Goal: Task Accomplishment & Management: Manage account settings

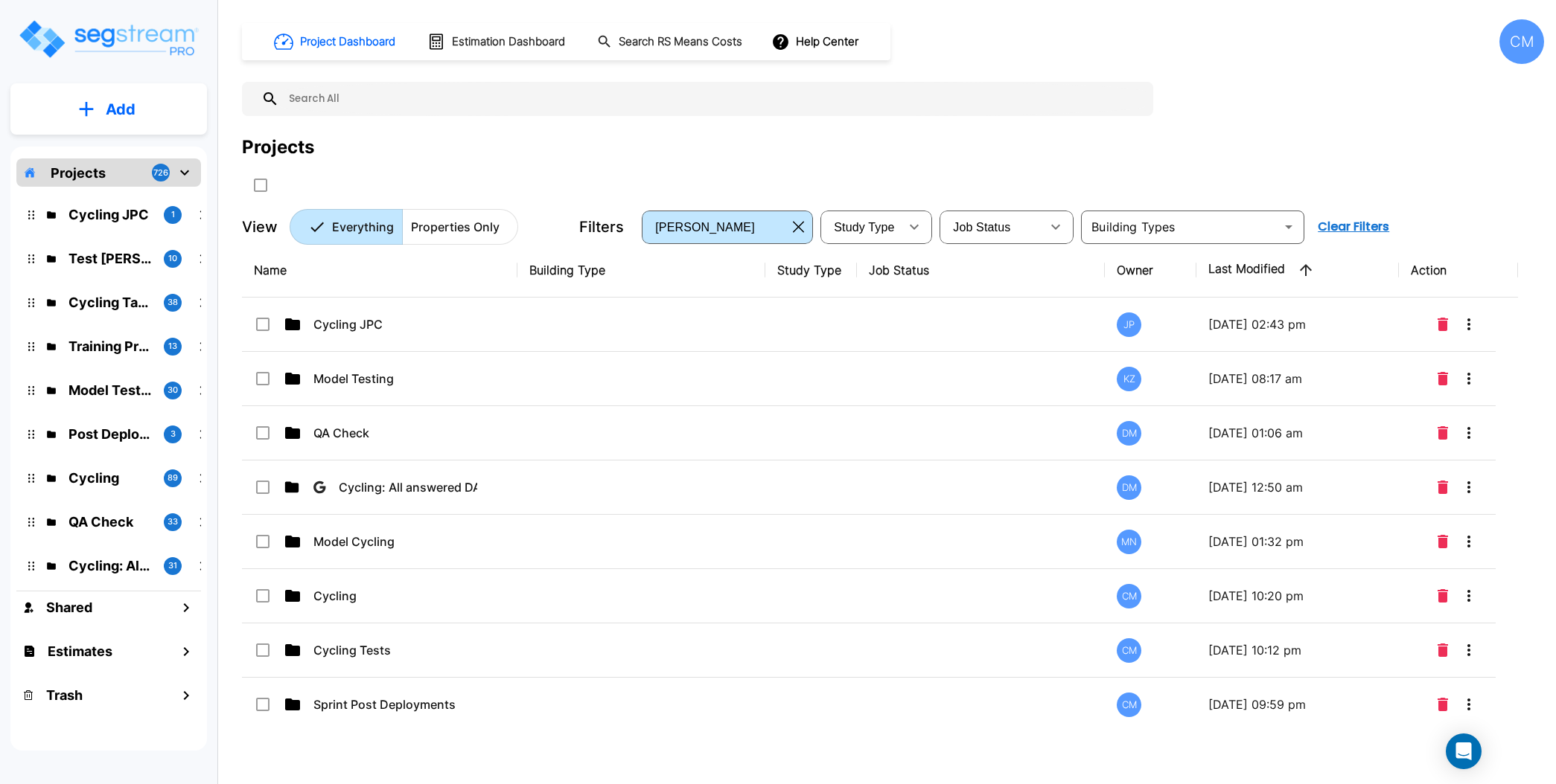
click at [452, 233] on p "Properties Only" at bounding box center [455, 226] width 88 height 17
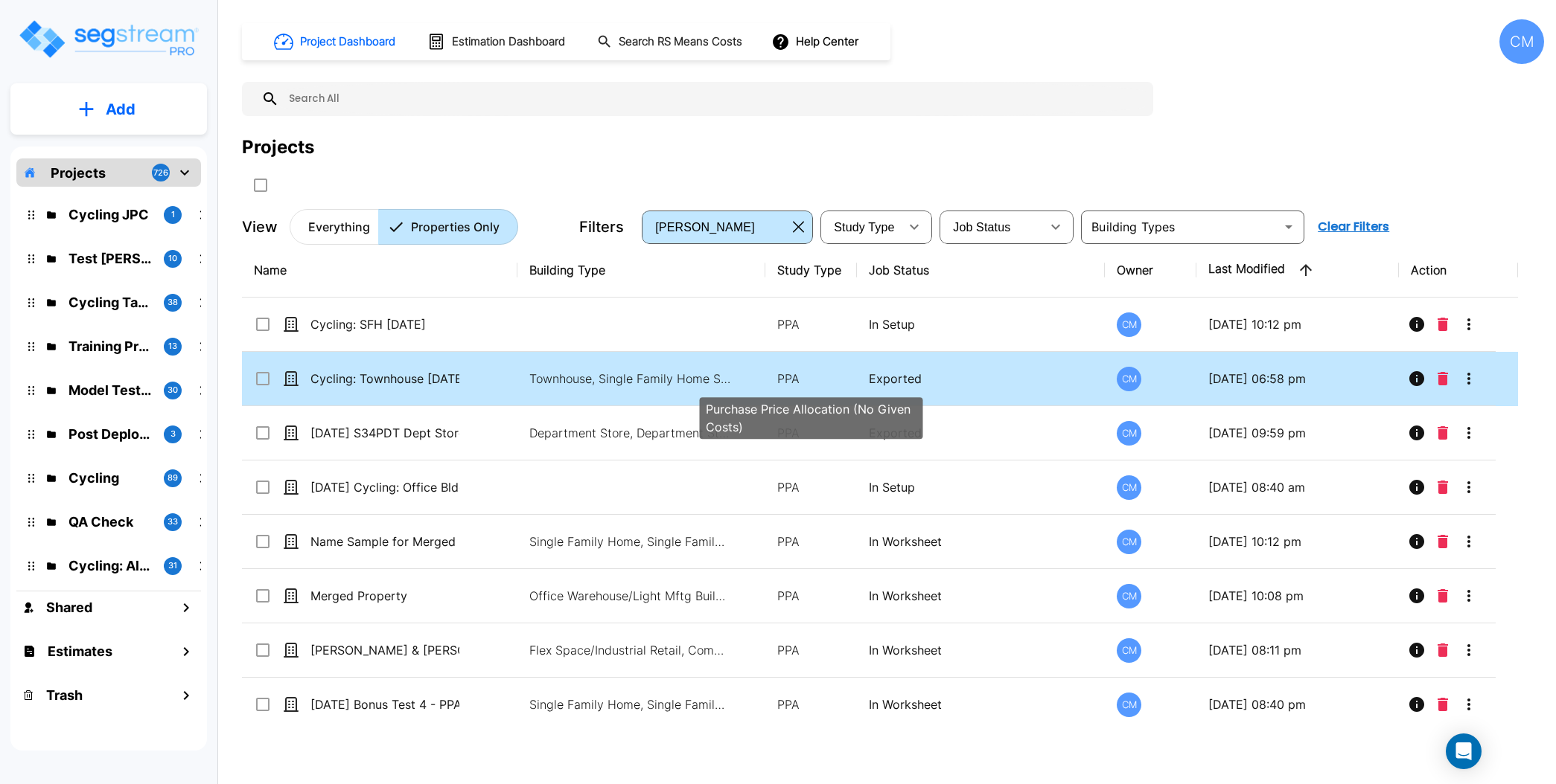
click at [835, 374] on p "PPA" at bounding box center [811, 378] width 68 height 17
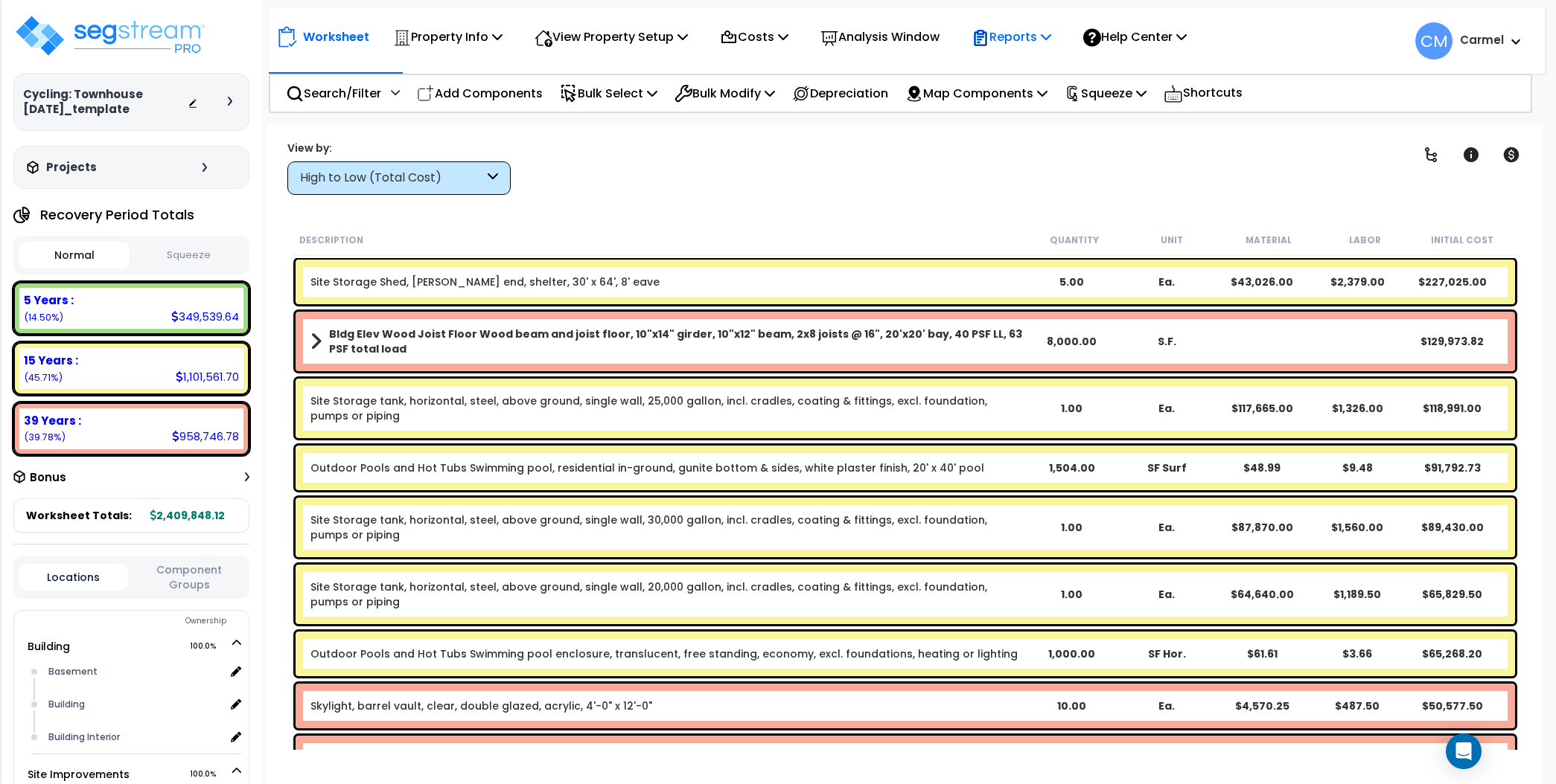
click at [1029, 29] on p "Reports" at bounding box center [1011, 37] width 80 height 20
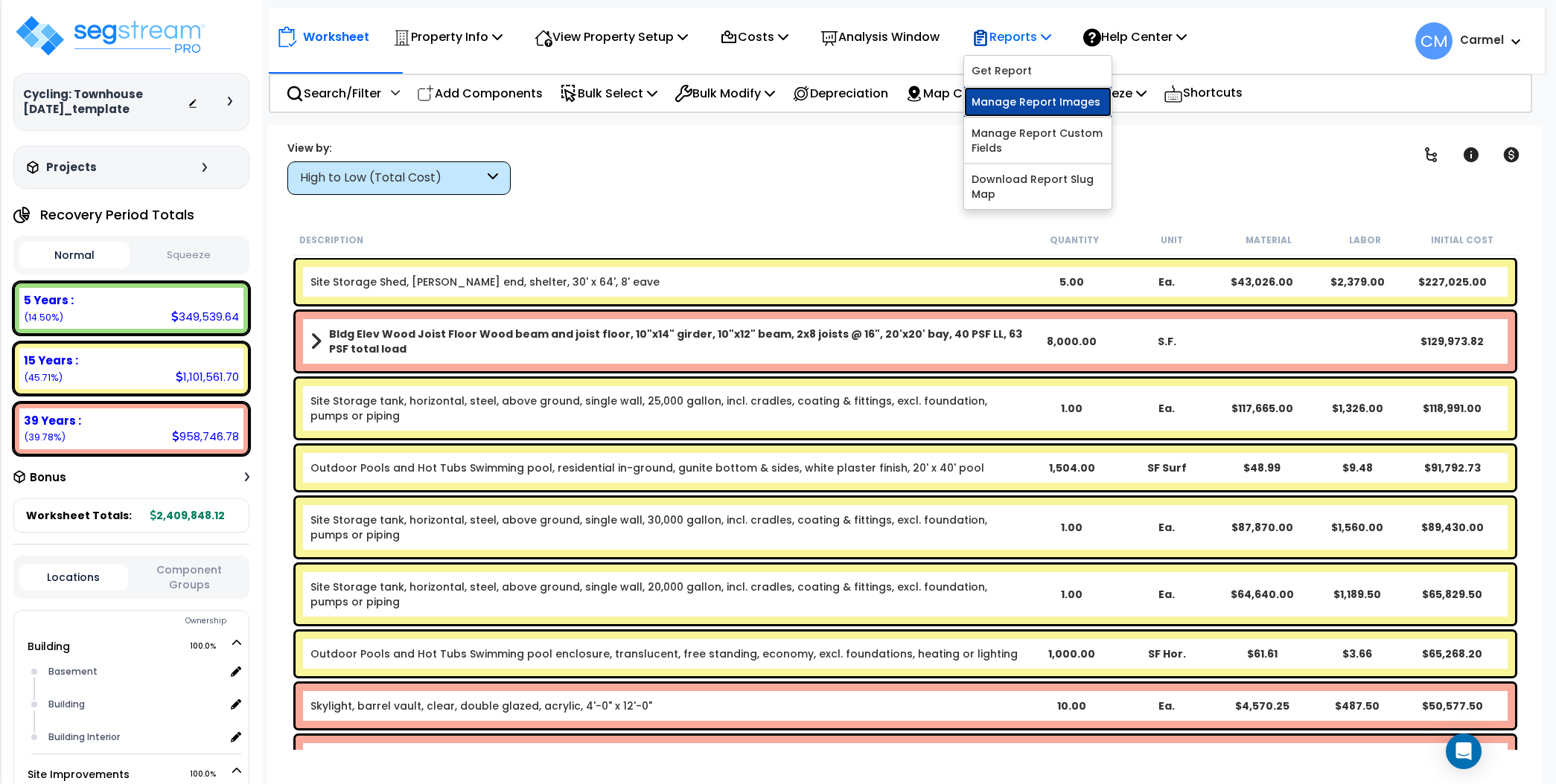
click at [1056, 99] on link "Manage Report Images" at bounding box center [1037, 102] width 147 height 29
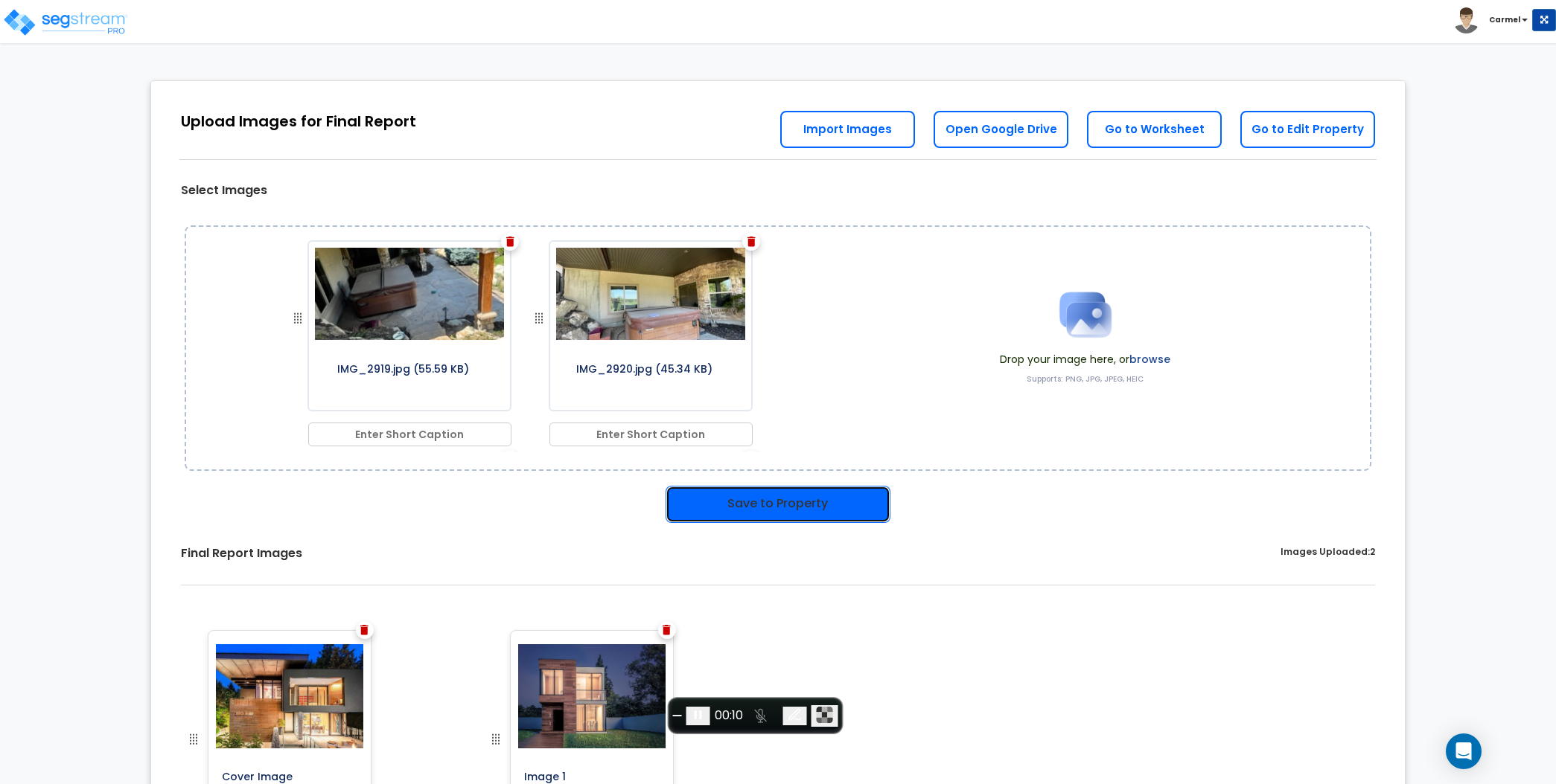
click at [749, 502] on button "Save to Property" at bounding box center [778, 505] width 224 height 37
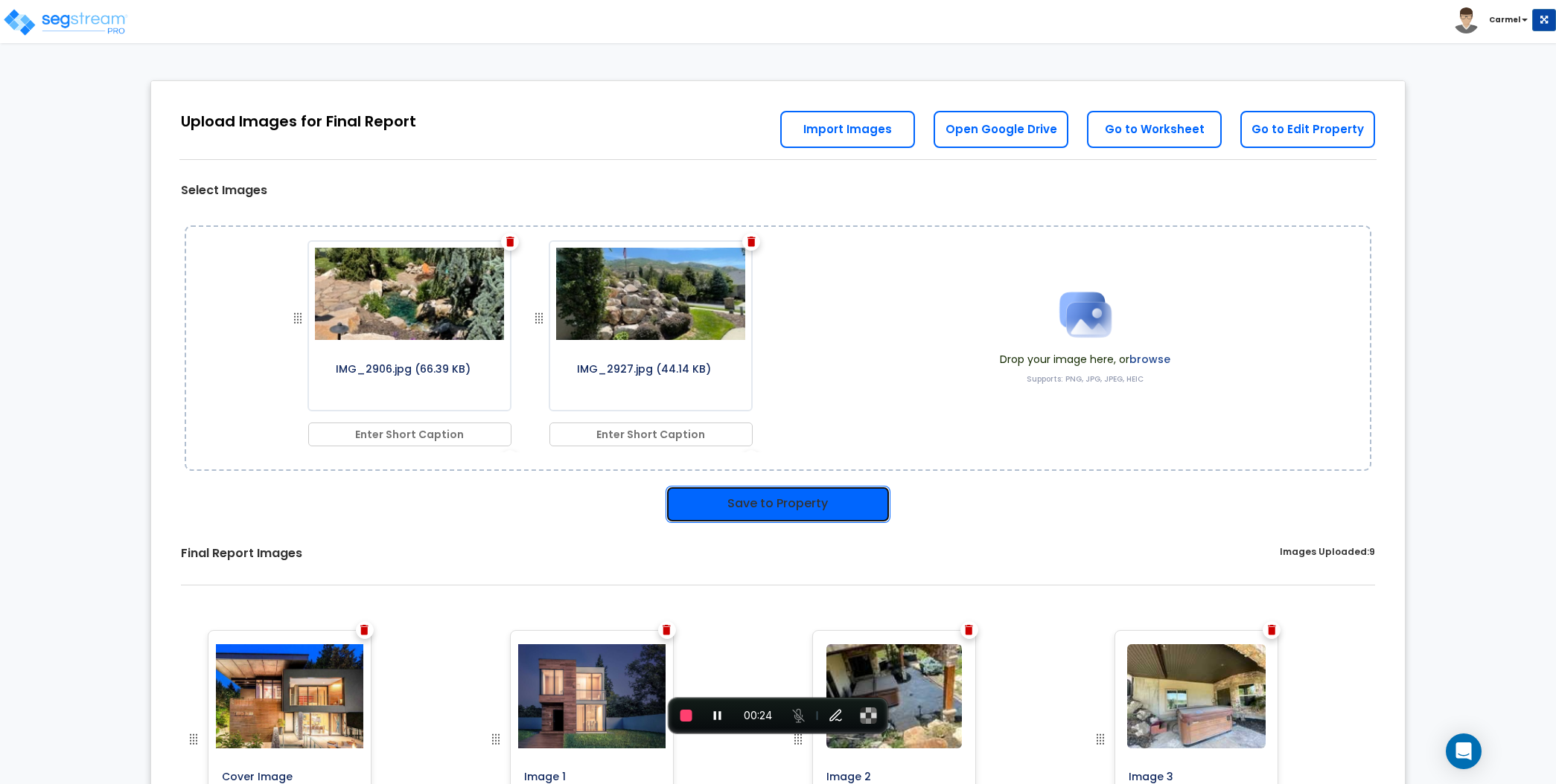
click at [845, 499] on button "Save to Property" at bounding box center [778, 505] width 224 height 37
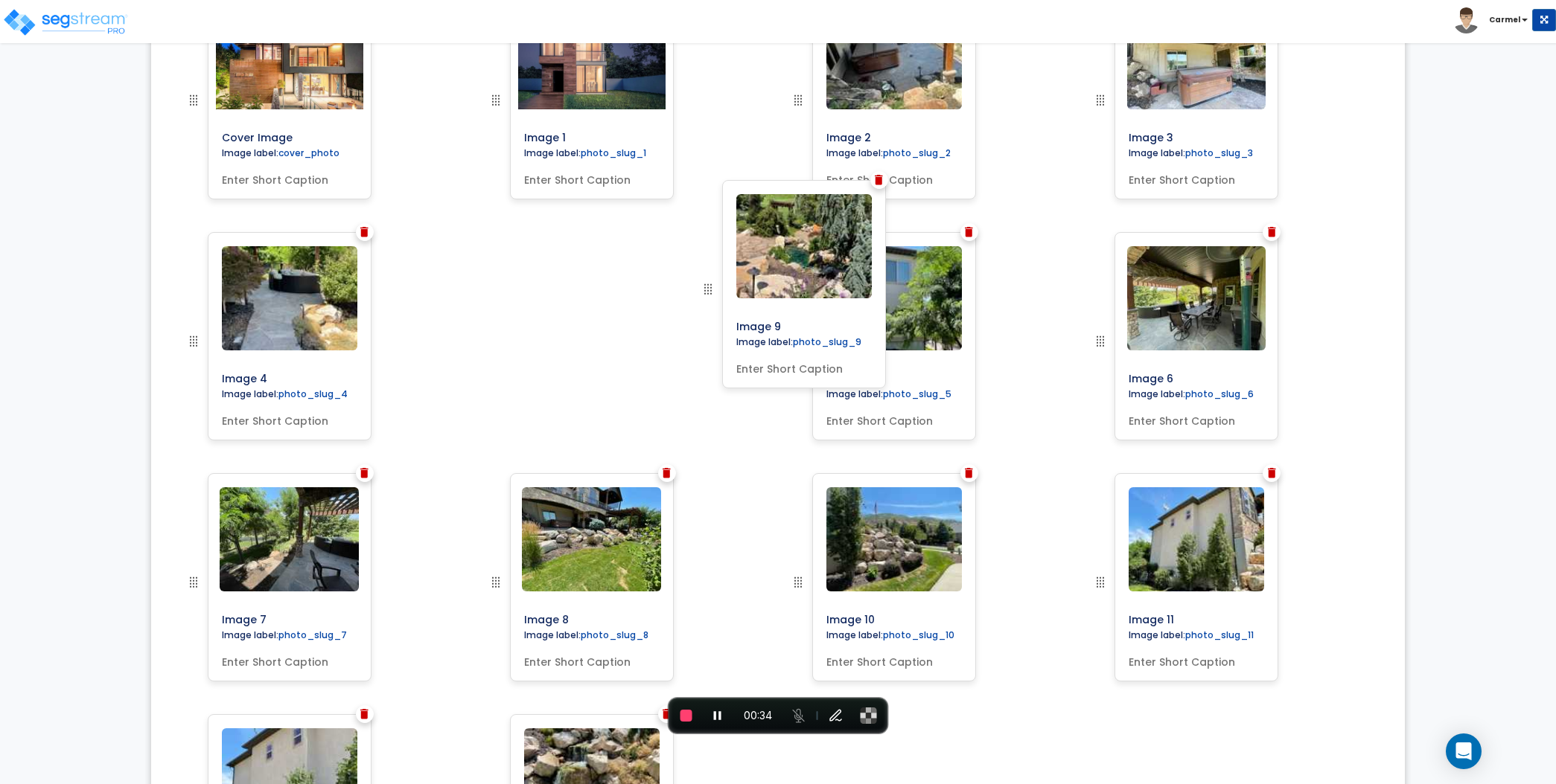
scroll to position [616, 0]
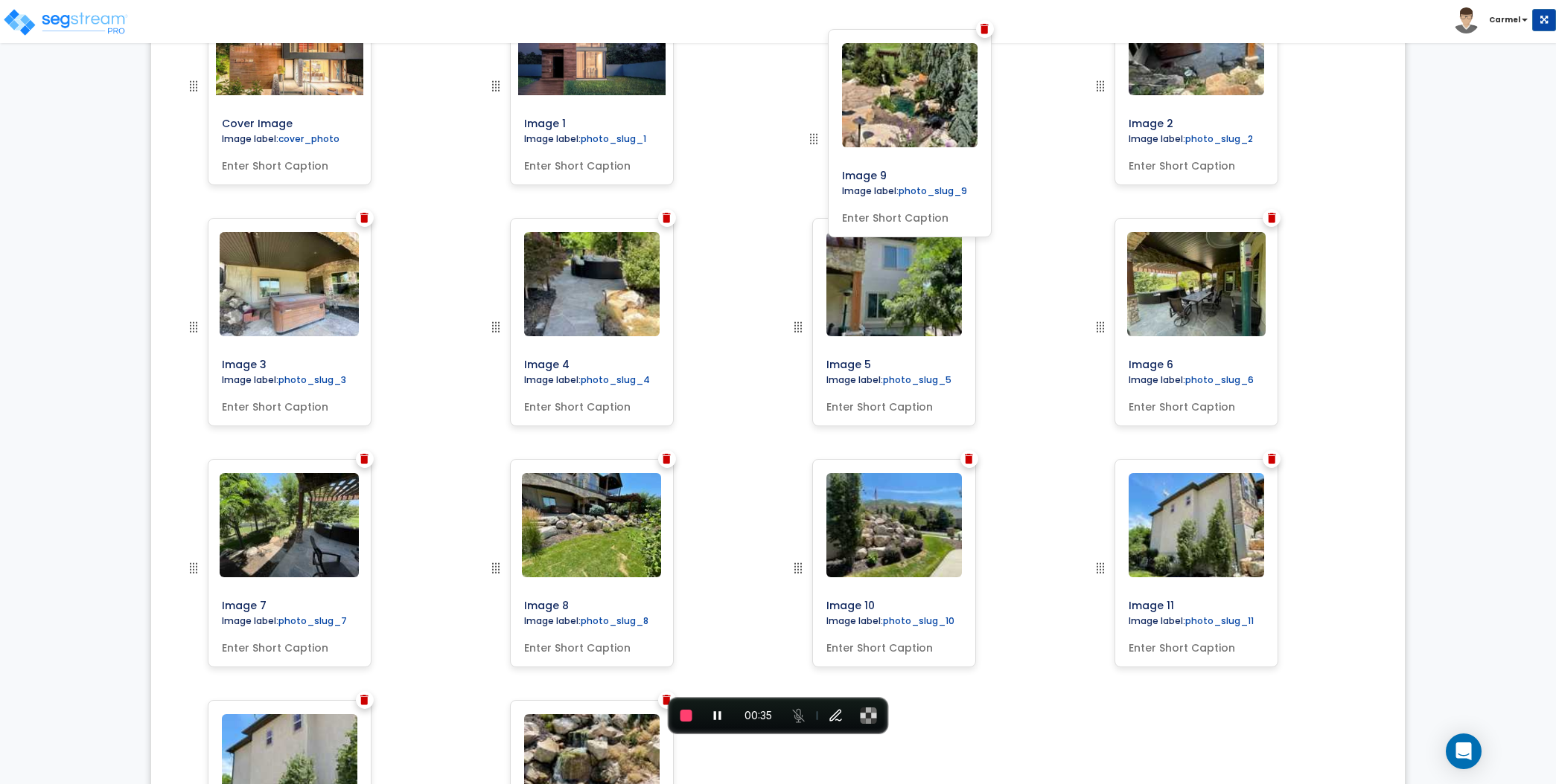
drag, startPoint x: 490, startPoint y: 570, endPoint x: 808, endPoint y: 114, distance: 555.9
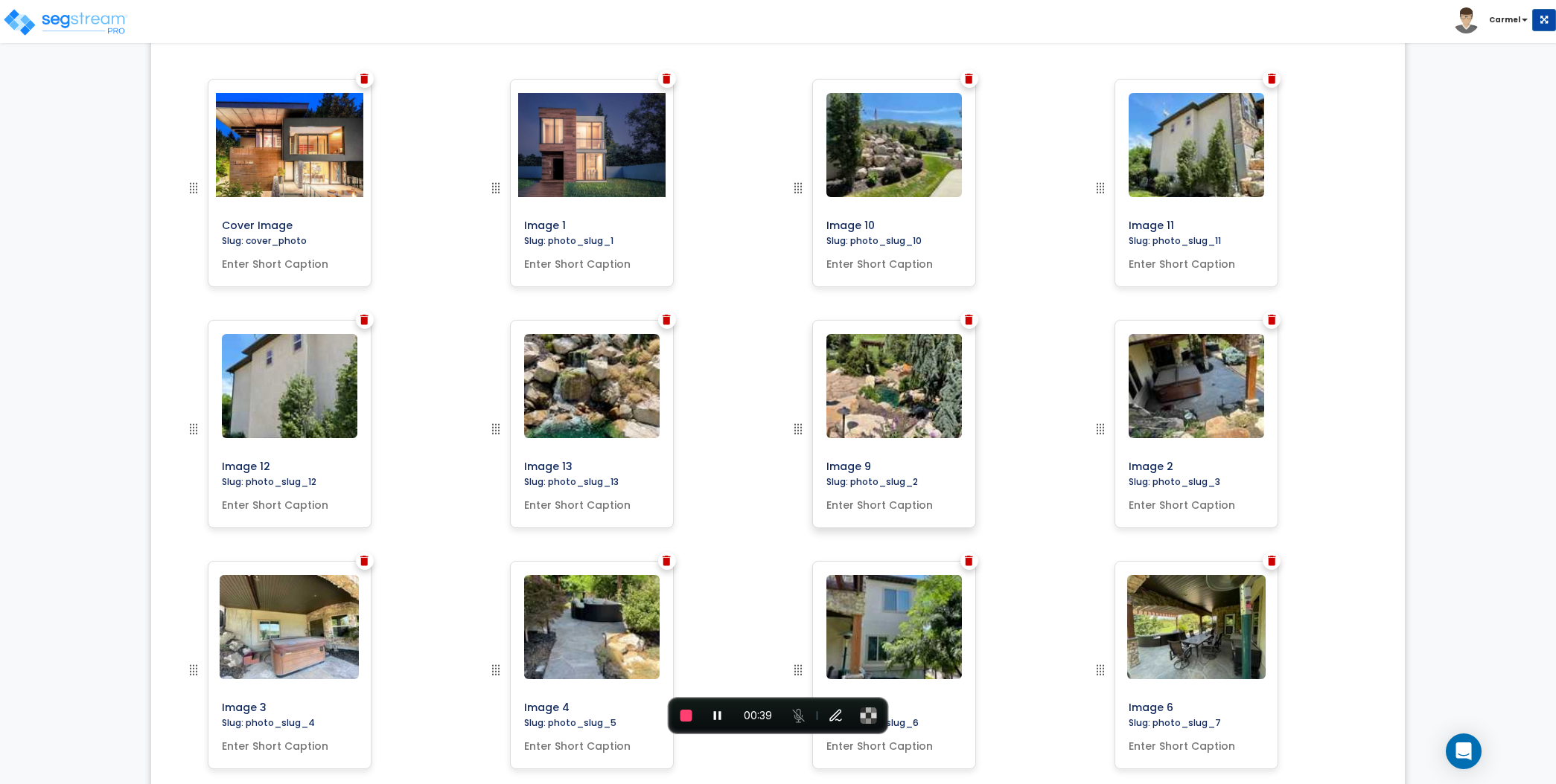
scroll to position [353, 0]
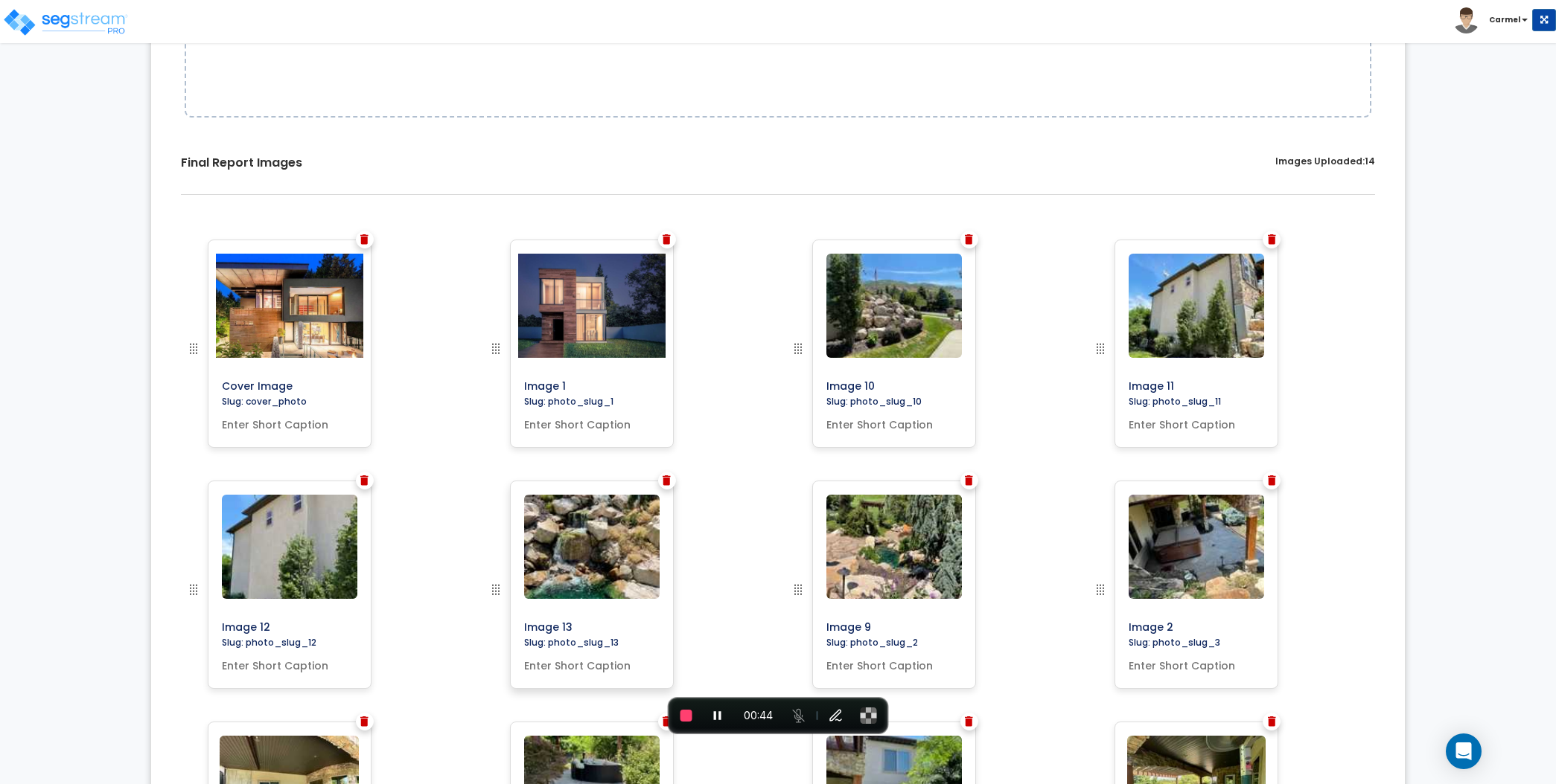
click at [545, 669] on input "text" at bounding box center [591, 663] width 147 height 21
type input "will move this to 3rd photo"
click at [761, 548] on div "Image 13" at bounding box center [626, 601] width 303 height 241
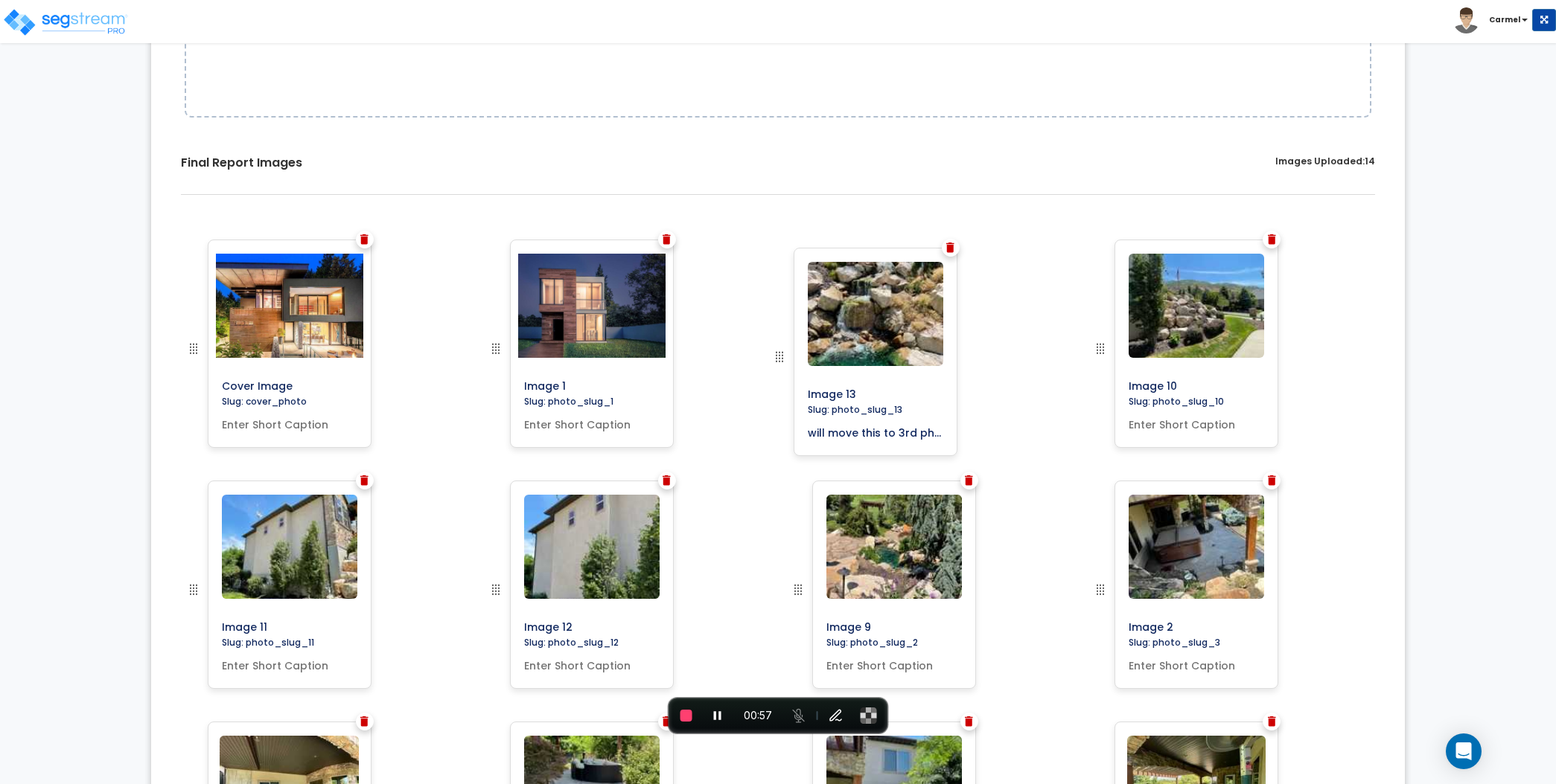
drag, startPoint x: 497, startPoint y: 587, endPoint x: 780, endPoint y: 355, distance: 365.9
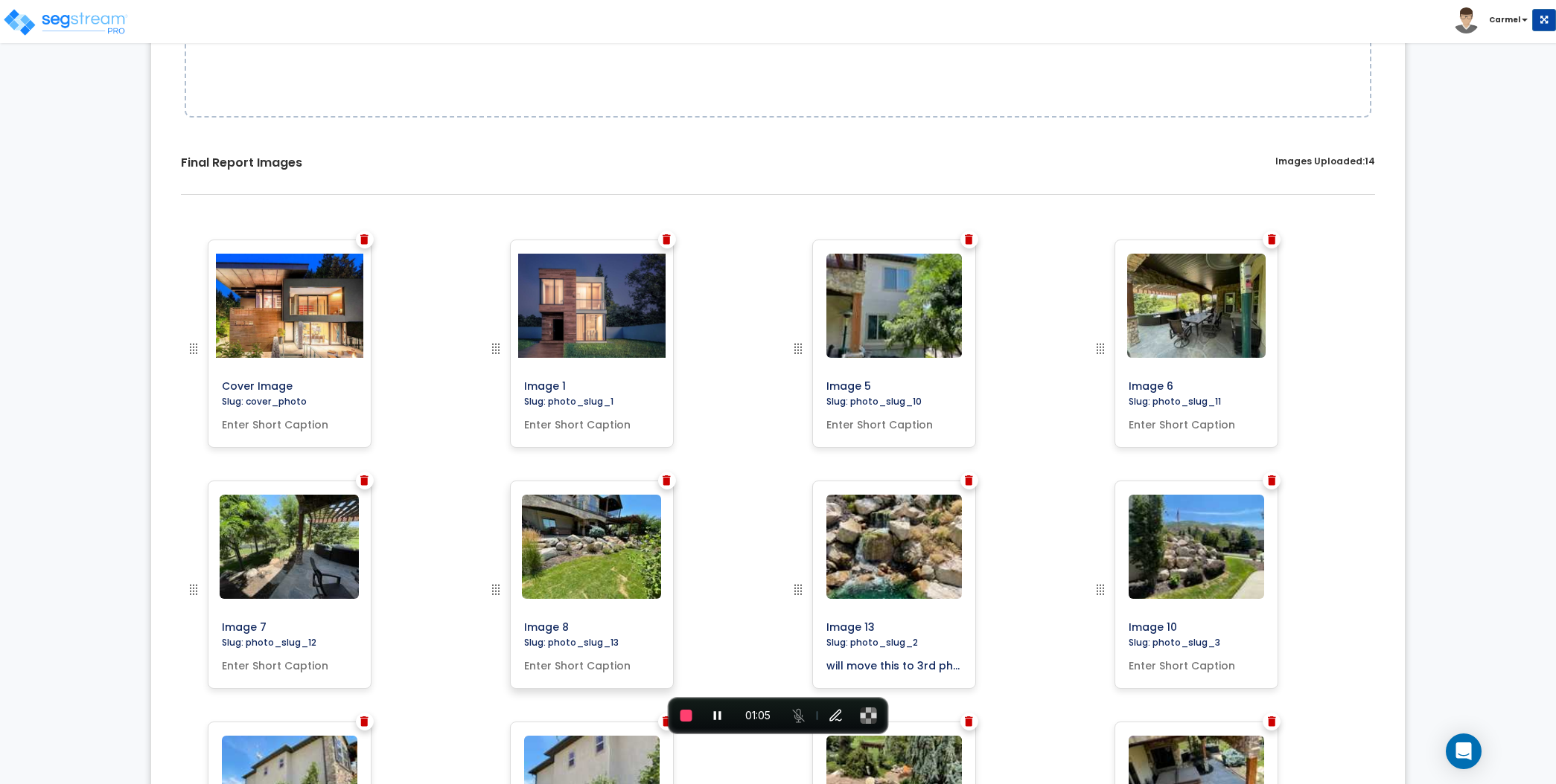
click at [578, 663] on input "text" at bounding box center [591, 663] width 147 height 21
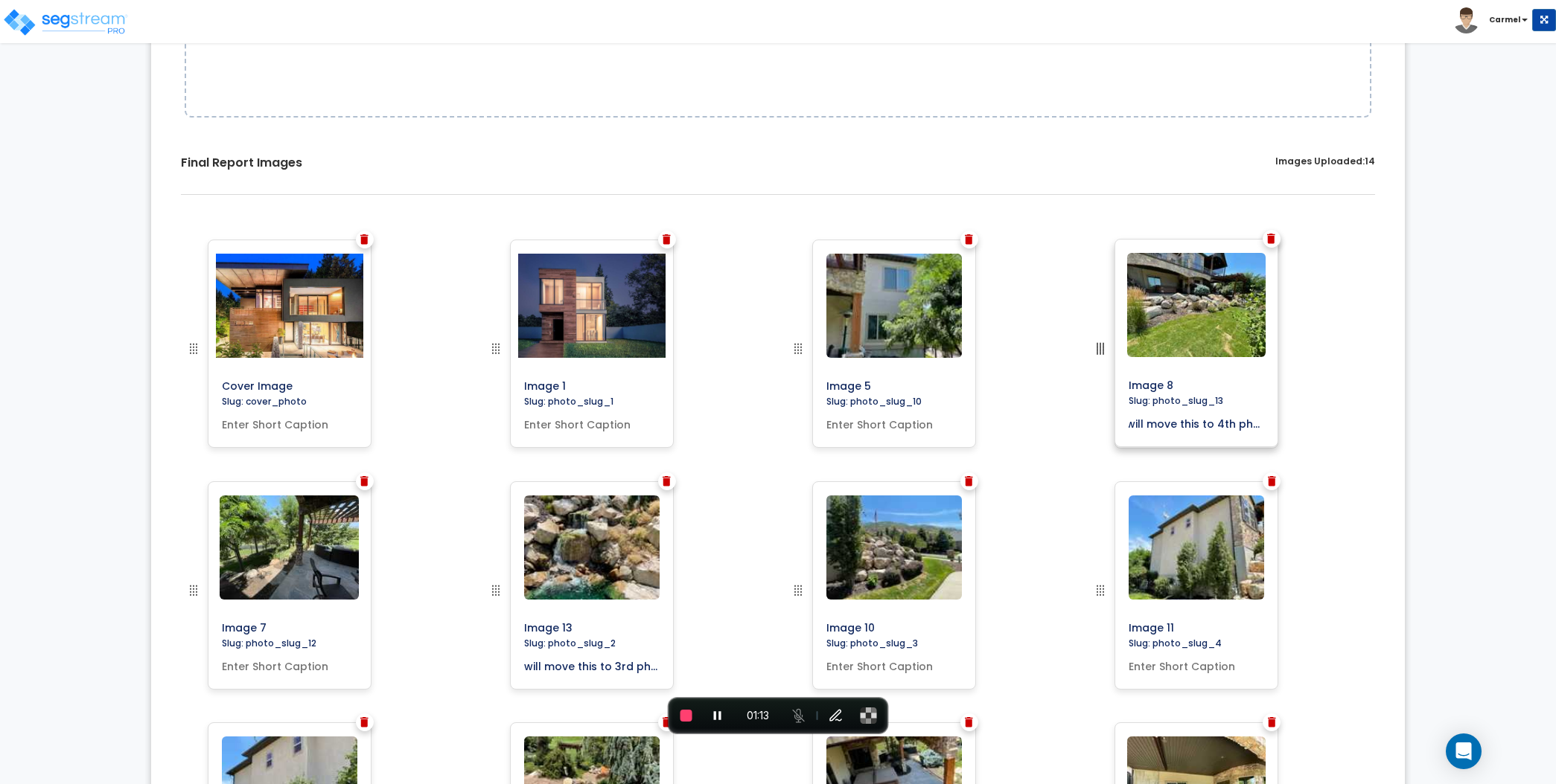
drag, startPoint x: 498, startPoint y: 587, endPoint x: 1153, endPoint y: 334, distance: 702.2
type input "will move this to 4th photo"
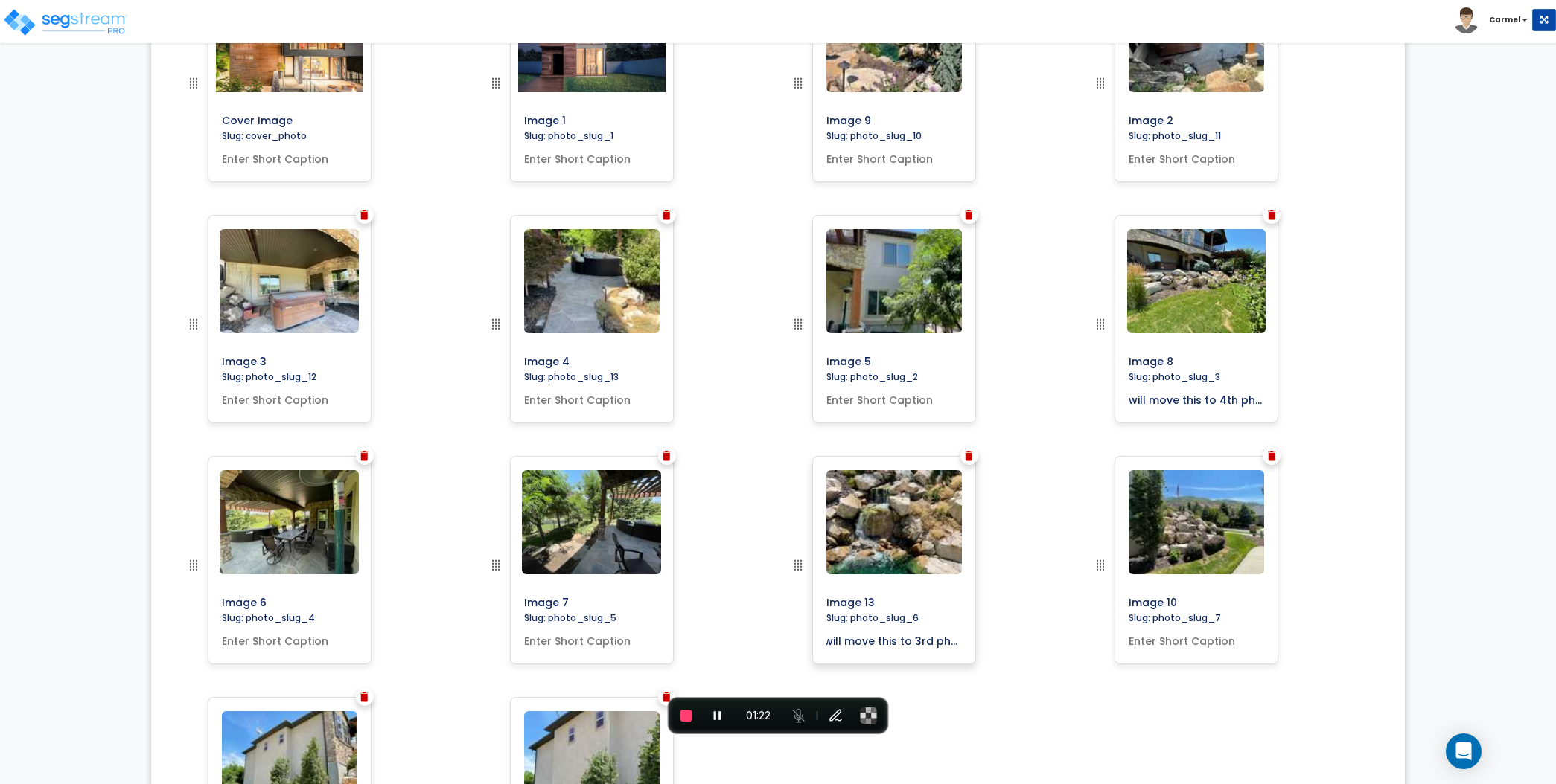
drag, startPoint x: 863, startPoint y: 644, endPoint x: 921, endPoint y: 635, distance: 58.7
click at [931, 644] on input "will move this to 3rd photo" at bounding box center [894, 638] width 147 height 21
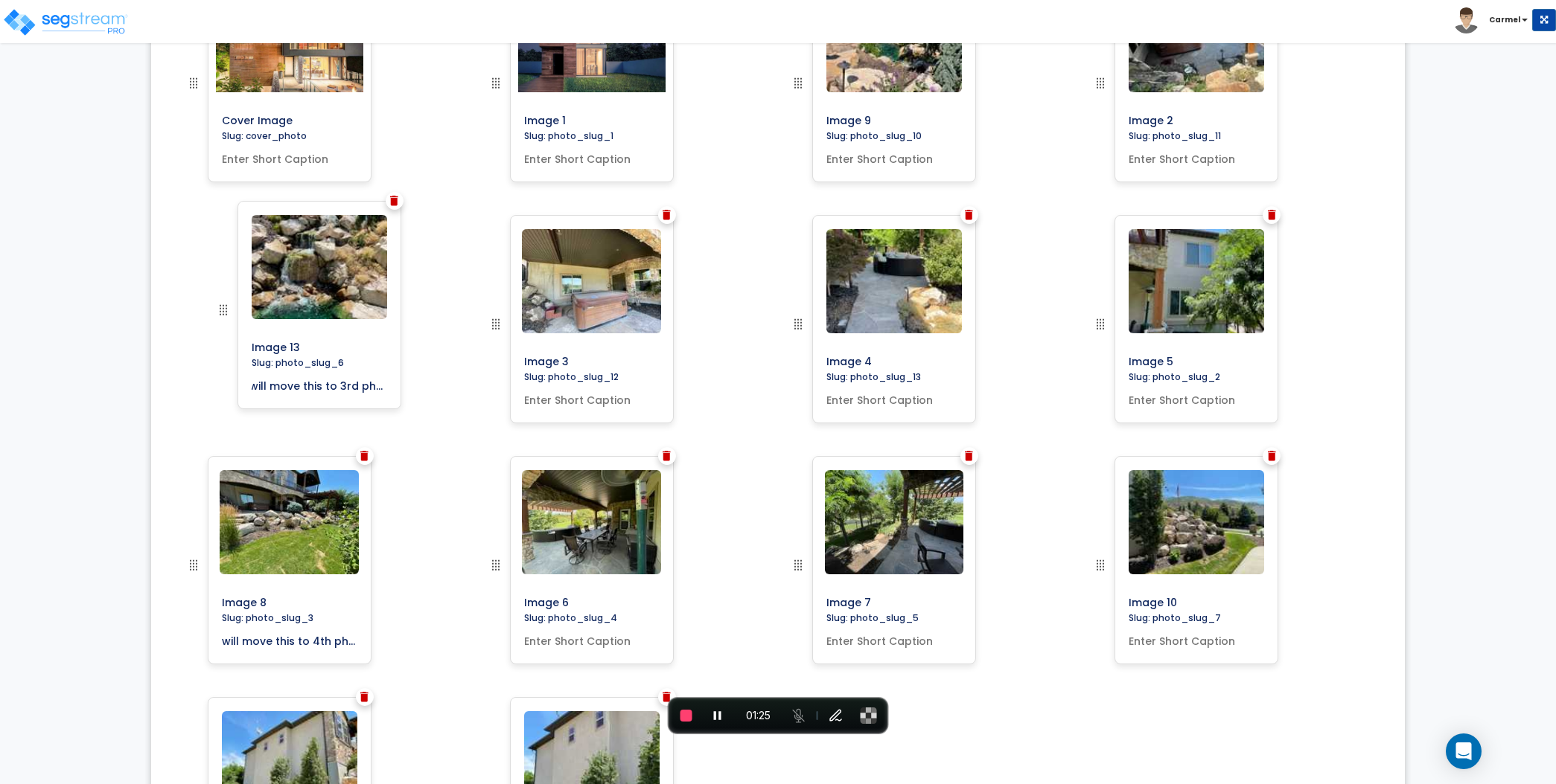
drag, startPoint x: 798, startPoint y: 566, endPoint x: 223, endPoint y: 312, distance: 628.6
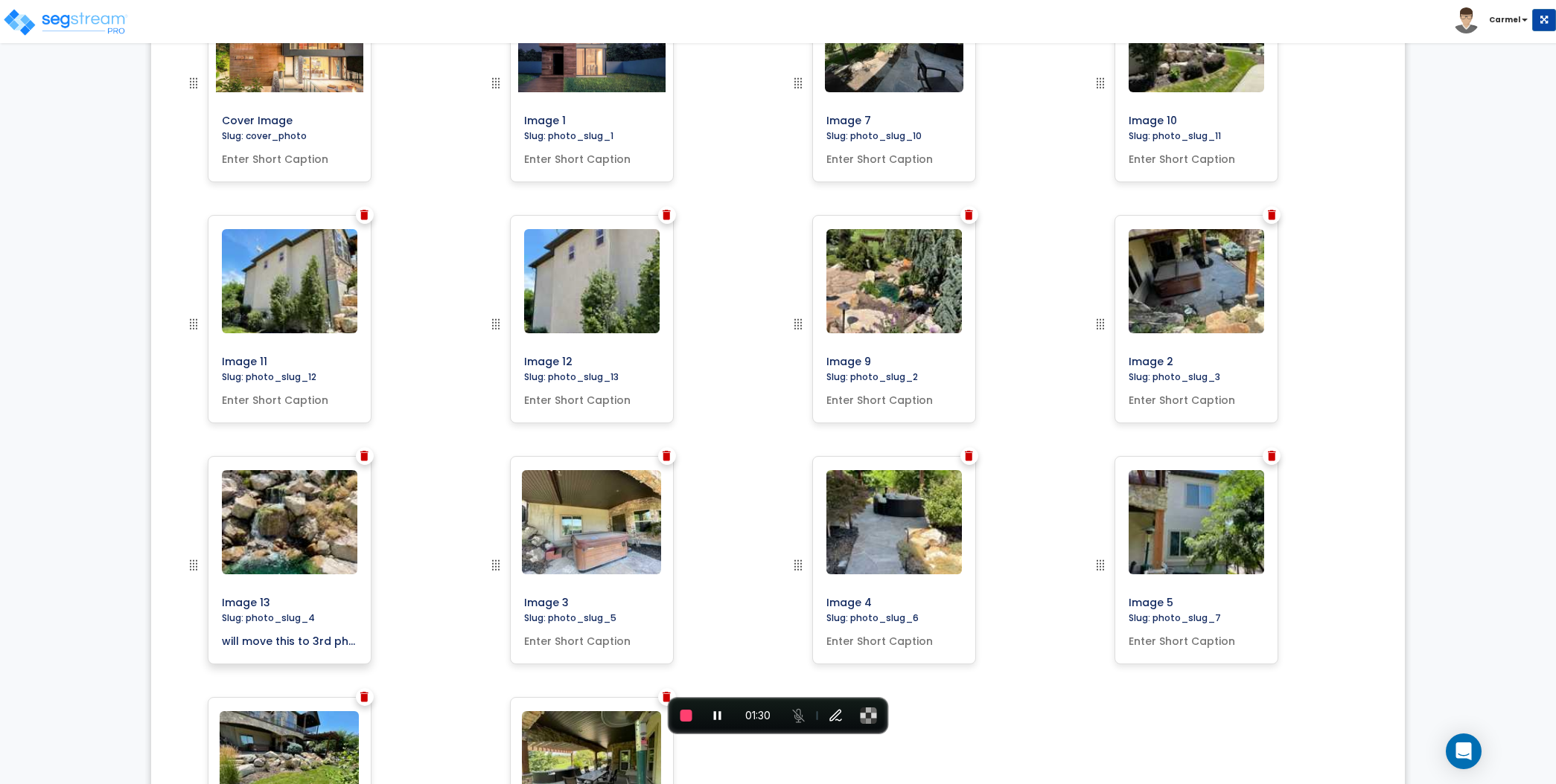
drag, startPoint x: 246, startPoint y: 648, endPoint x: 315, endPoint y: 639, distance: 69.6
click at [315, 639] on div "Image 13 Slug: photo_slug_4 will move this to 3rd photo" at bounding box center [290, 560] width 164 height 209
drag, startPoint x: 271, startPoint y: 644, endPoint x: 313, endPoint y: 638, distance: 42.4
click at [314, 638] on input "will move this to 3rd photo" at bounding box center [290, 638] width 147 height 21
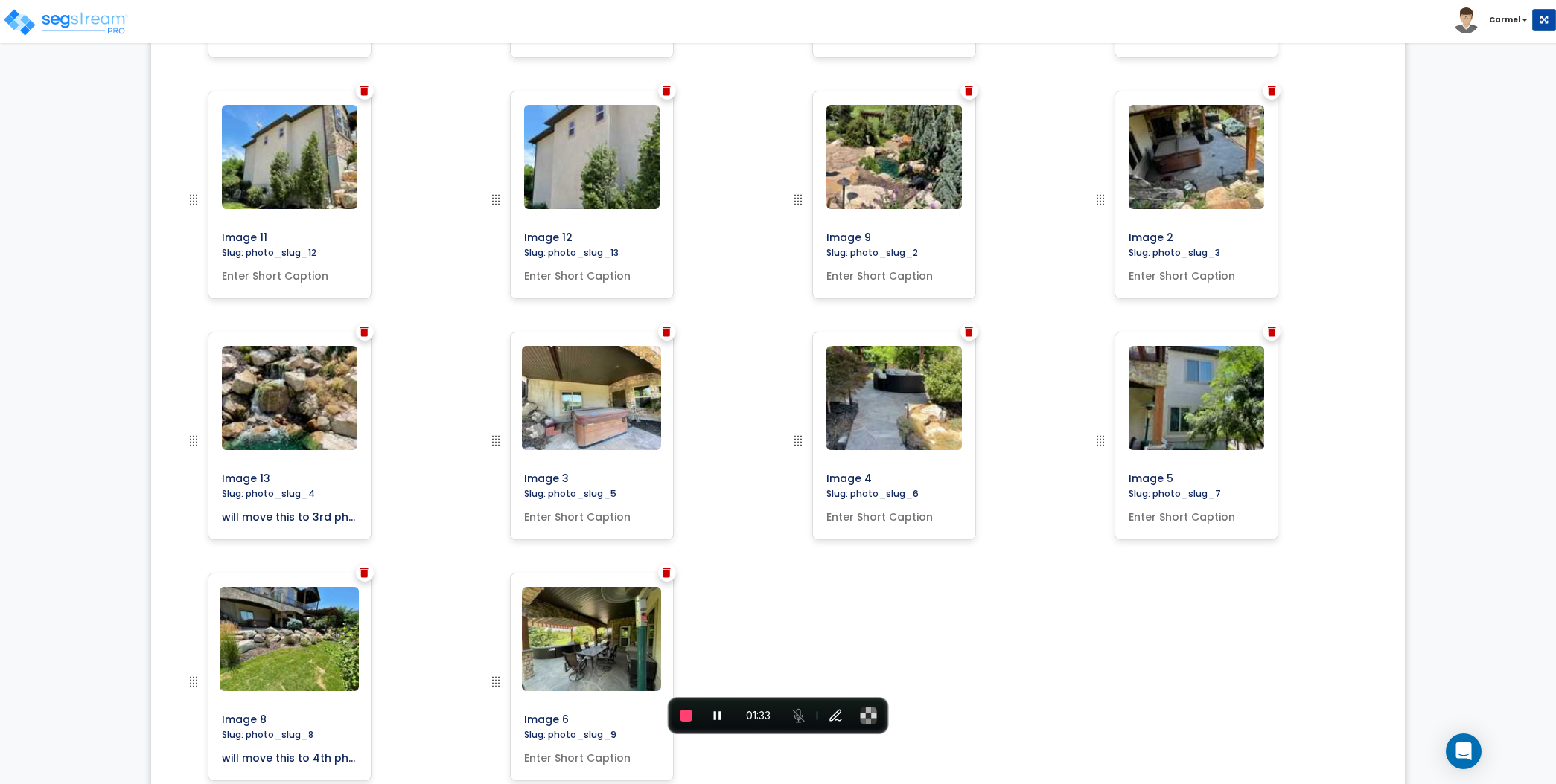
scroll to position [832, 0]
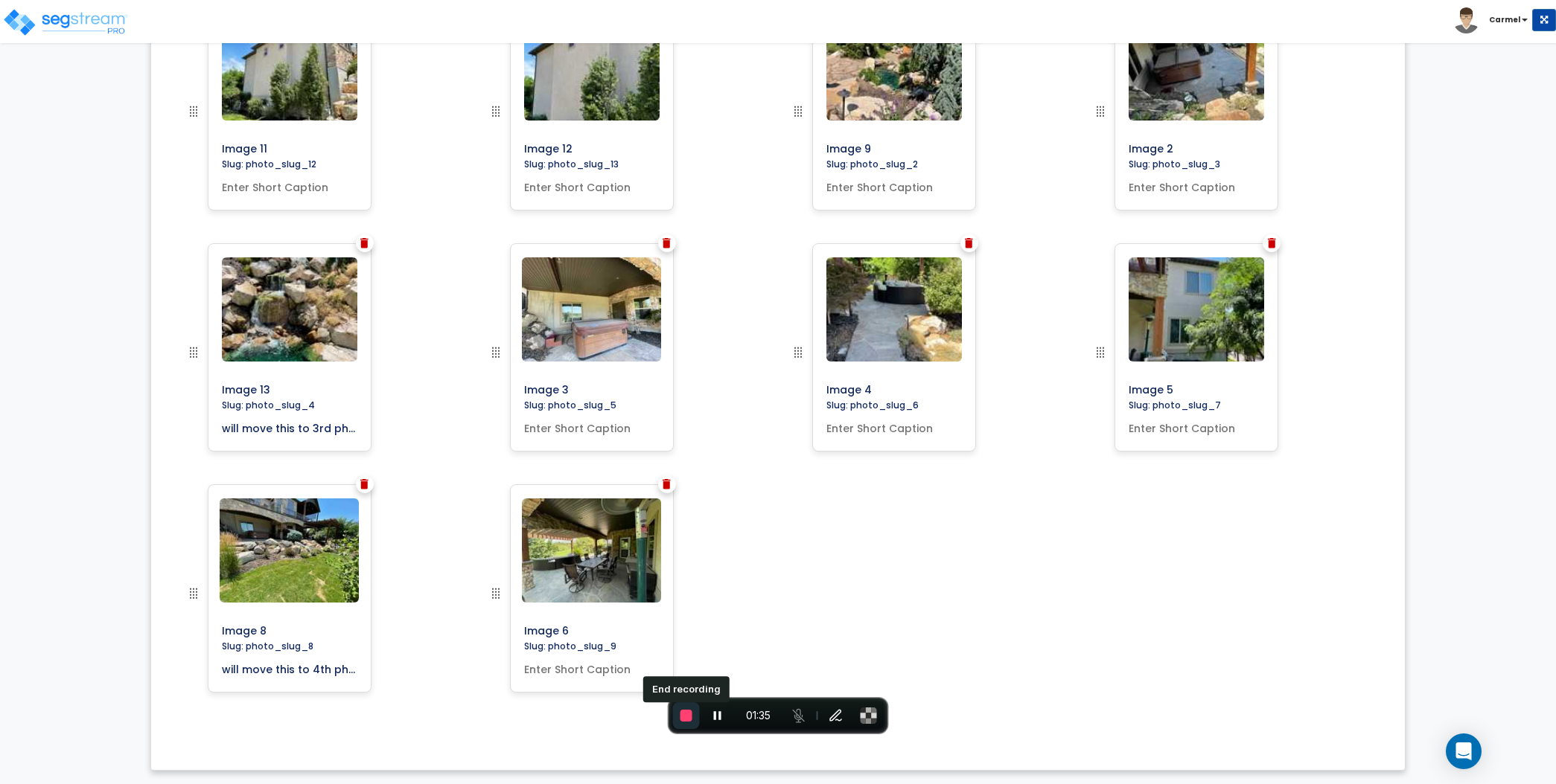
click at [681, 716] on span "End recording" at bounding box center [686, 715] width 12 height 12
